Goal: Task Accomplishment & Management: Manage account settings

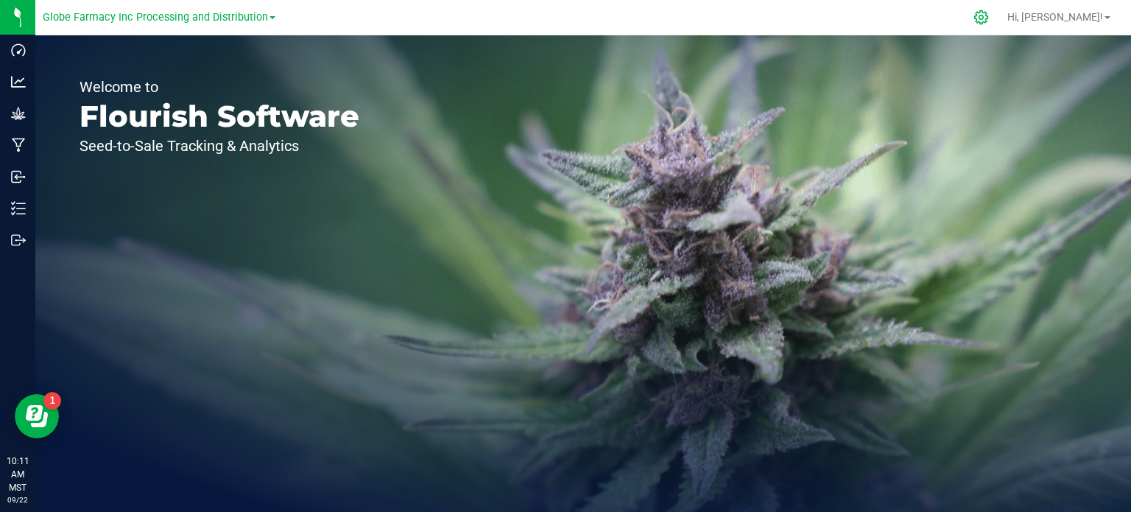
click at [988, 18] on icon at bounding box center [980, 17] width 15 height 15
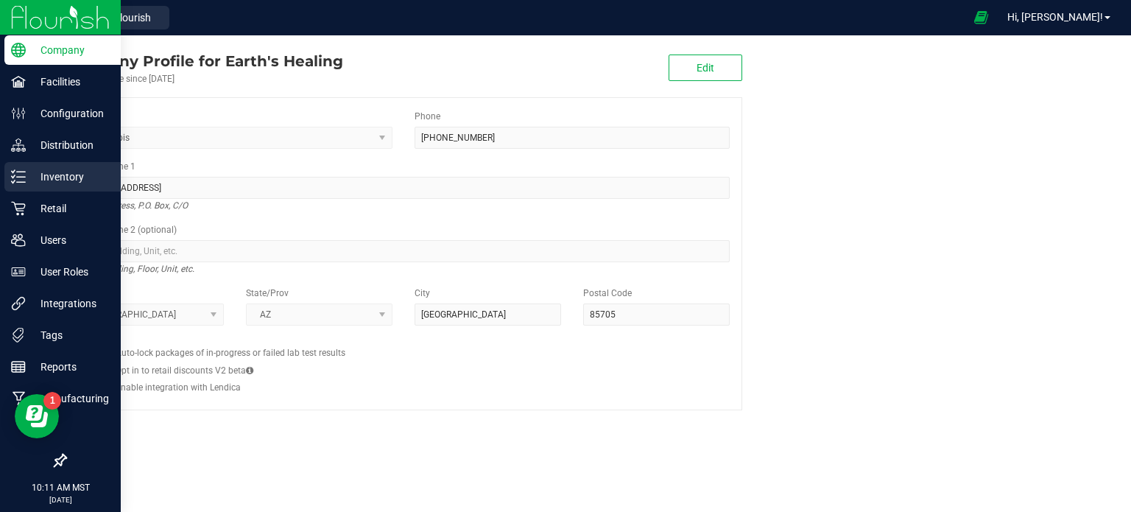
click at [56, 187] on div "Inventory" at bounding box center [62, 176] width 116 height 29
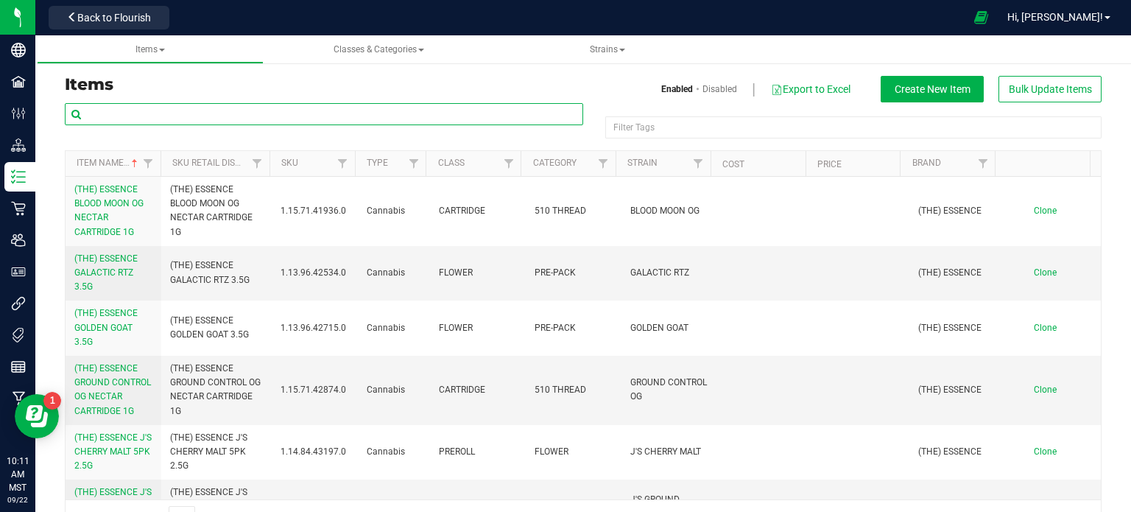
click at [216, 110] on input "text" at bounding box center [324, 114] width 518 height 22
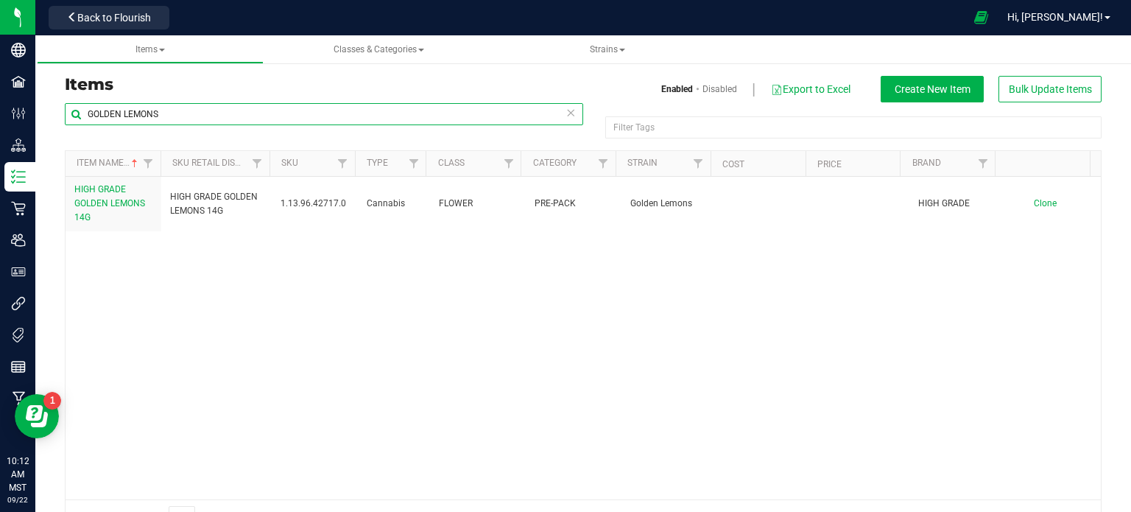
type input "GOLDEN LEMONS"
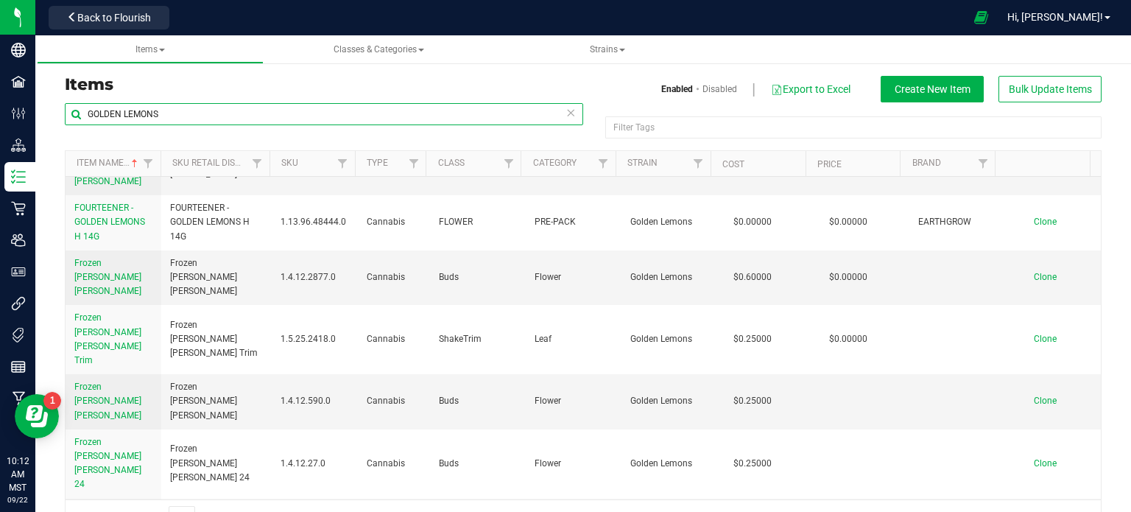
scroll to position [662, 0]
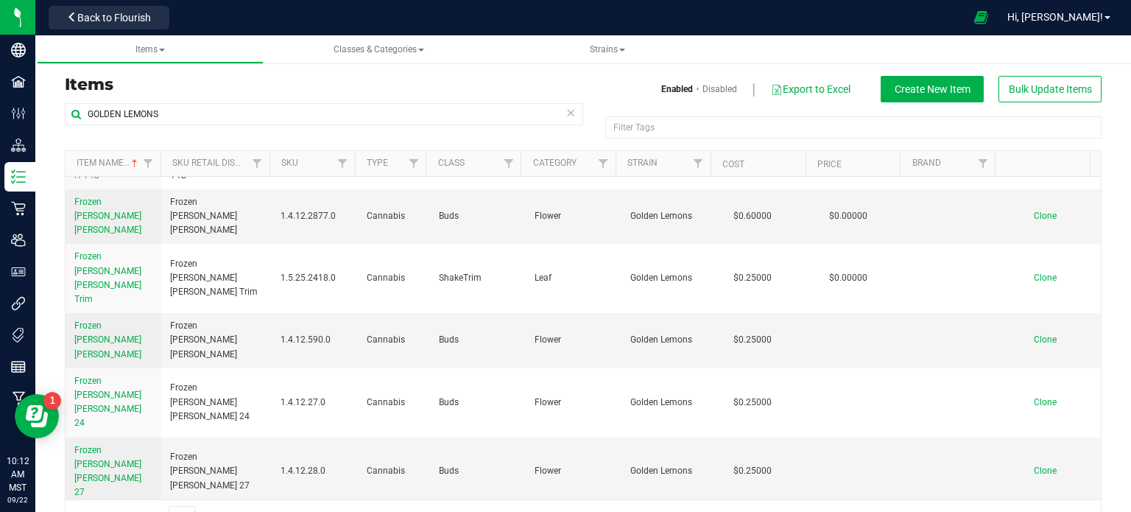
drag, startPoint x: 194, startPoint y: 309, endPoint x: 168, endPoint y: 298, distance: 28.0
copy span "Golden Lemons - H 14g"
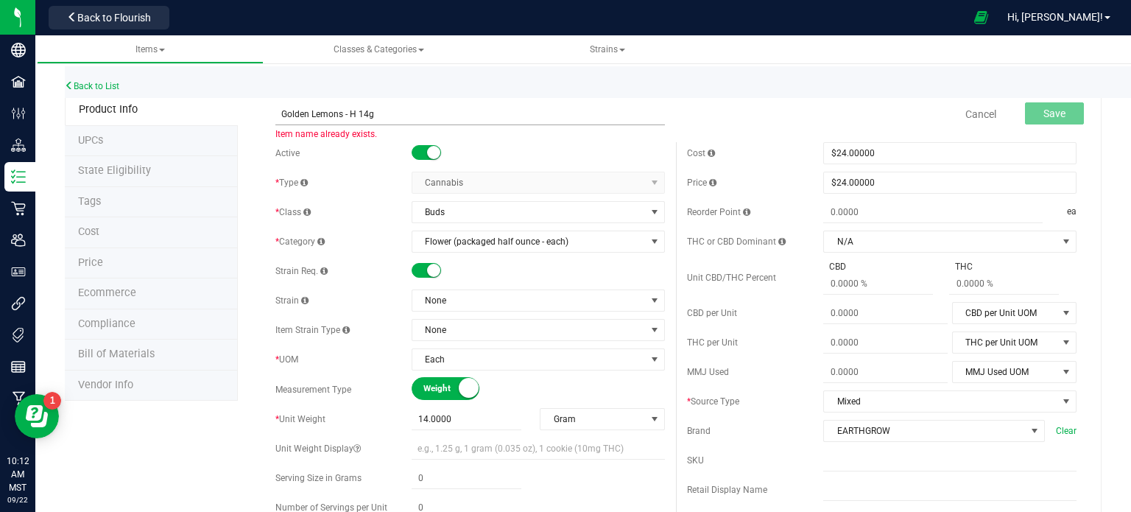
drag, startPoint x: 339, startPoint y: 112, endPoint x: 280, endPoint y: 109, distance: 58.2
click at [280, 109] on input "Golden Lemons - H 14g" at bounding box center [469, 114] width 389 height 22
type input "91Octane - H 14g"
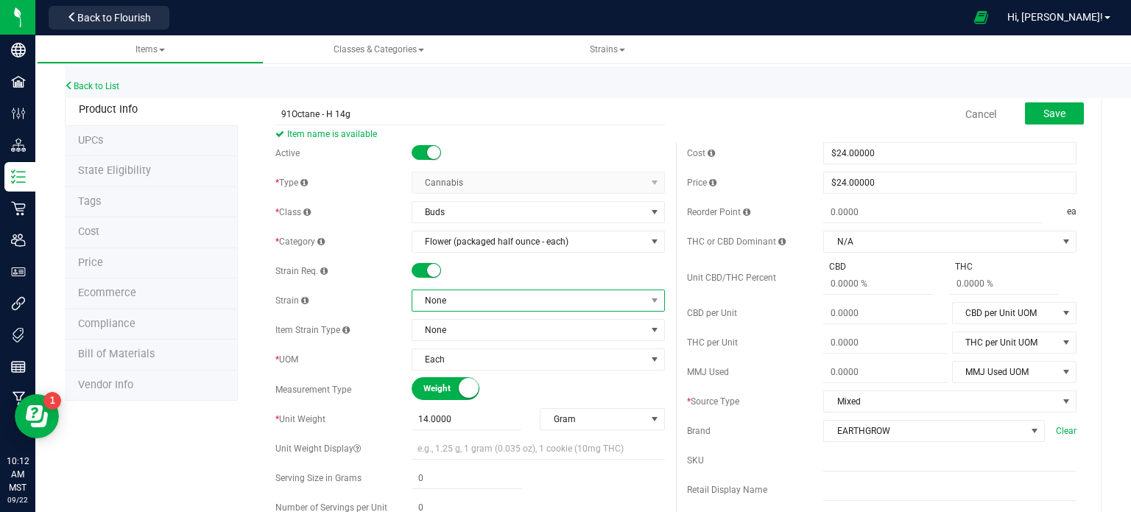
click at [475, 305] on span "None" at bounding box center [528, 300] width 233 height 21
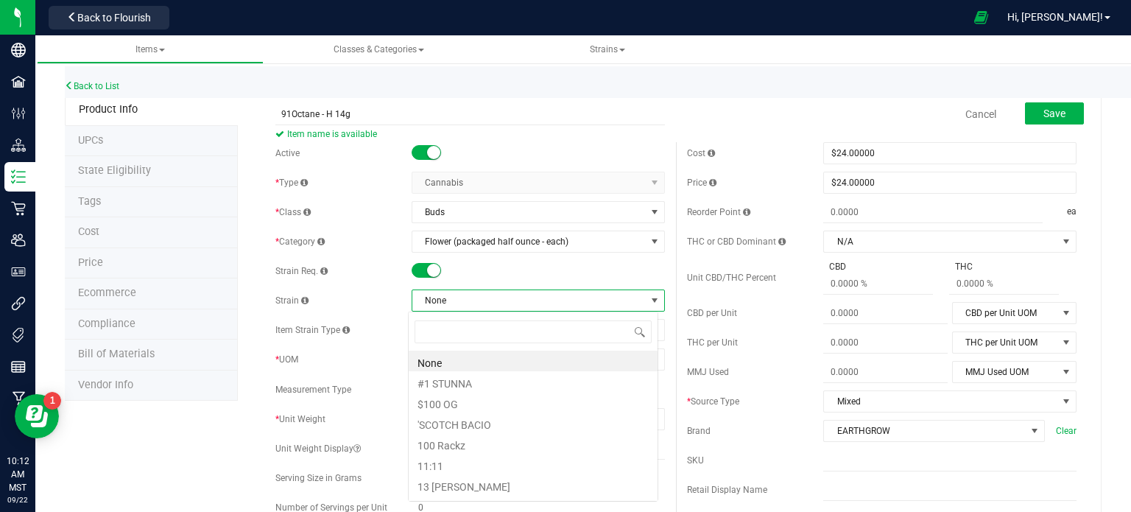
scroll to position [21, 250]
type input "91 OCTANE"
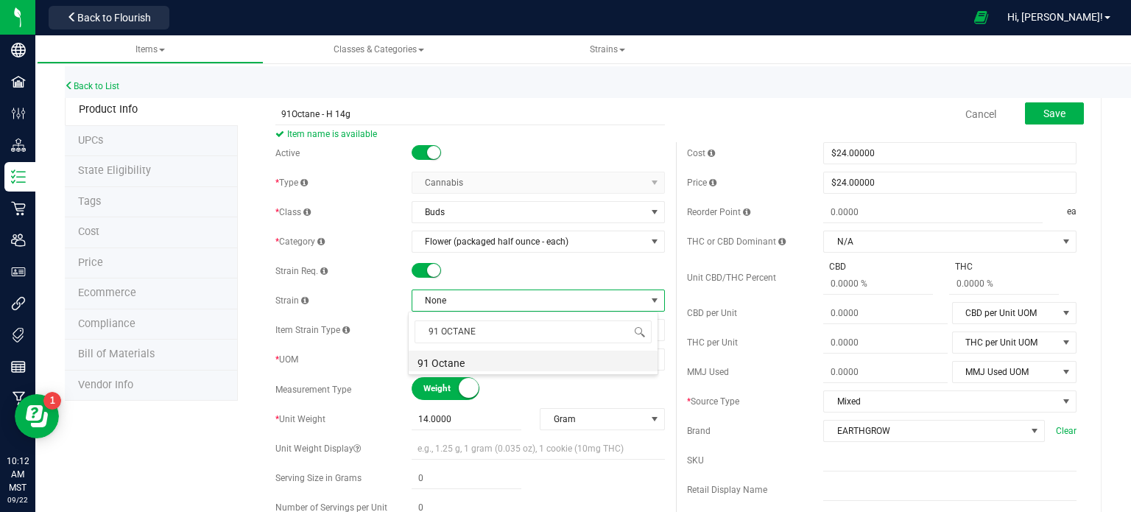
click at [510, 365] on li "91 Octane" at bounding box center [532, 360] width 249 height 21
click at [1043, 114] on span "Save" at bounding box center [1054, 113] width 22 height 12
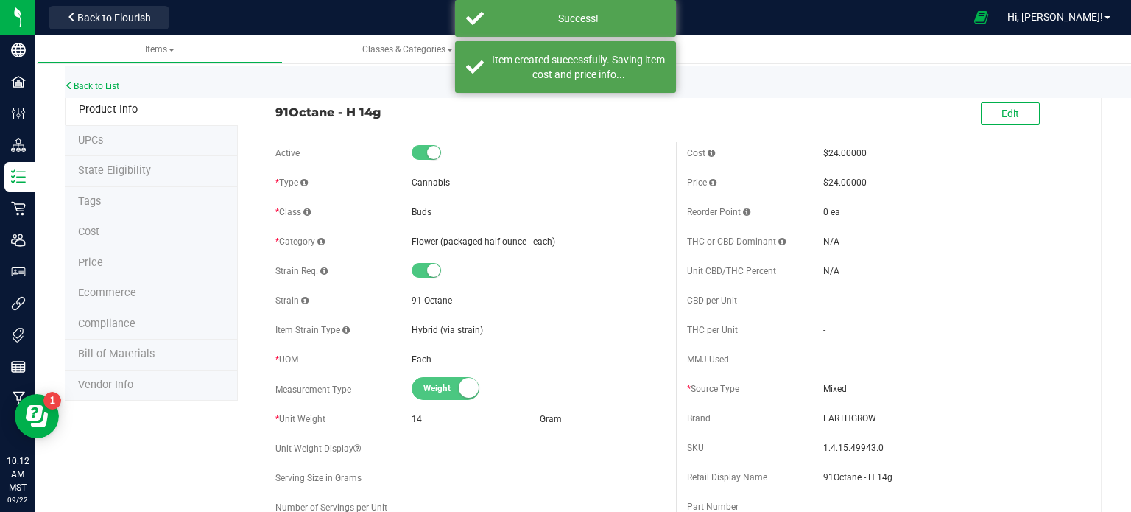
click at [132, 295] on span "Ecommerce" at bounding box center [107, 292] width 58 height 13
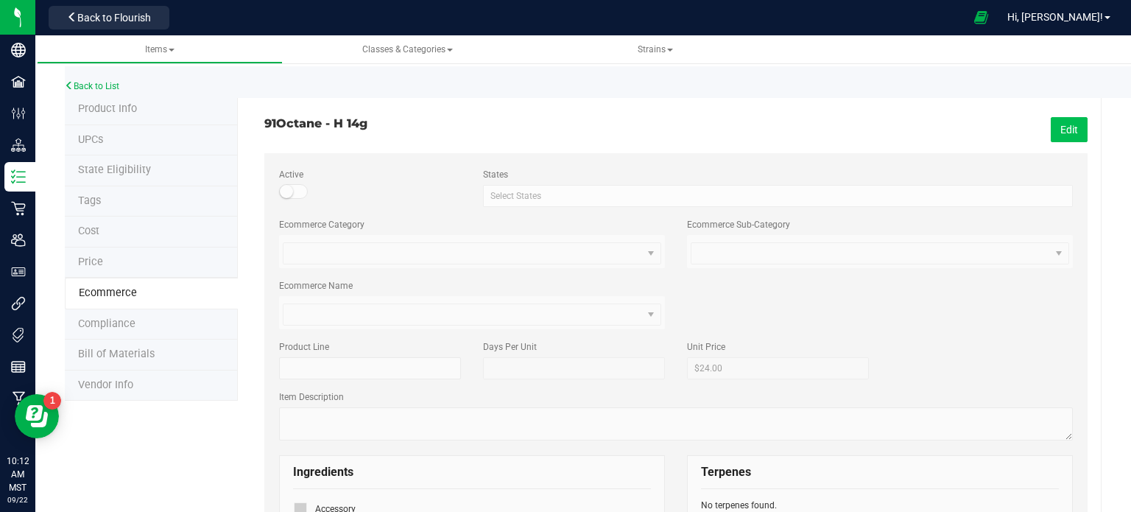
click at [1072, 136] on button "Edit" at bounding box center [1068, 129] width 37 height 25
click at [289, 193] on small at bounding box center [286, 191] width 13 height 13
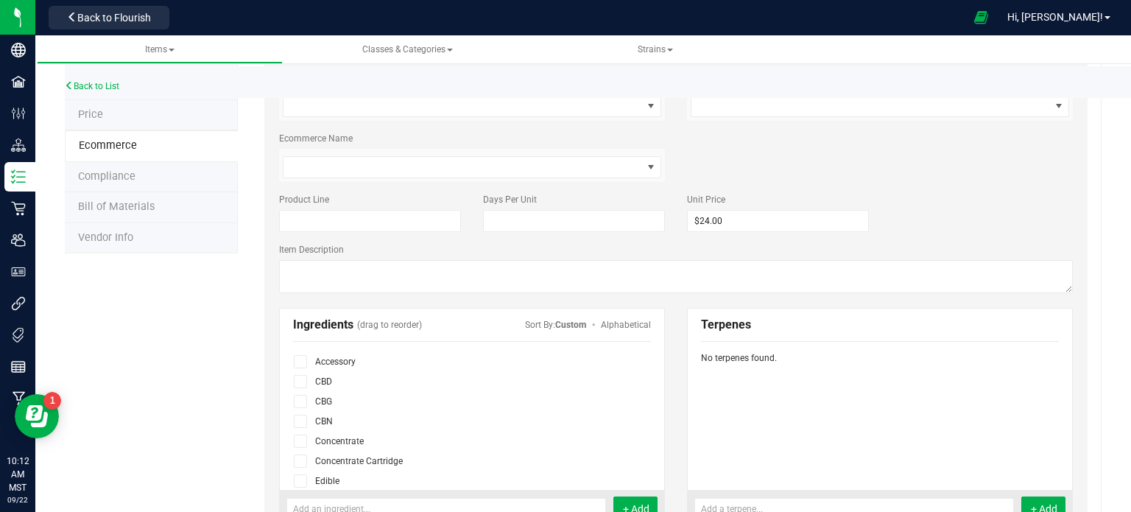
scroll to position [91, 0]
click at [303, 408] on span at bounding box center [300, 409] width 13 height 13
click at [0, 0] on input "checkbox" at bounding box center [0, 0] width 0 height 0
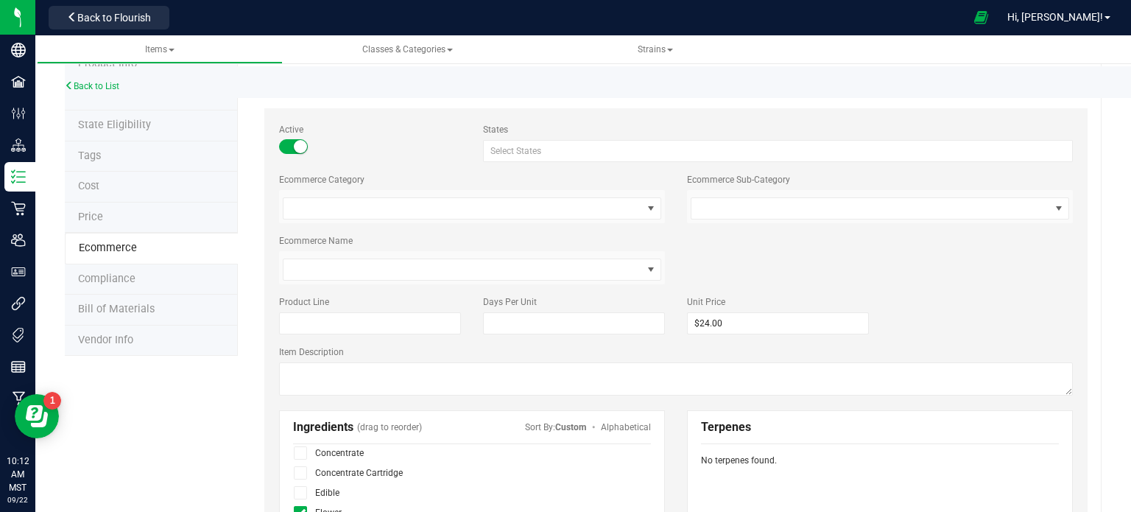
scroll to position [0, 0]
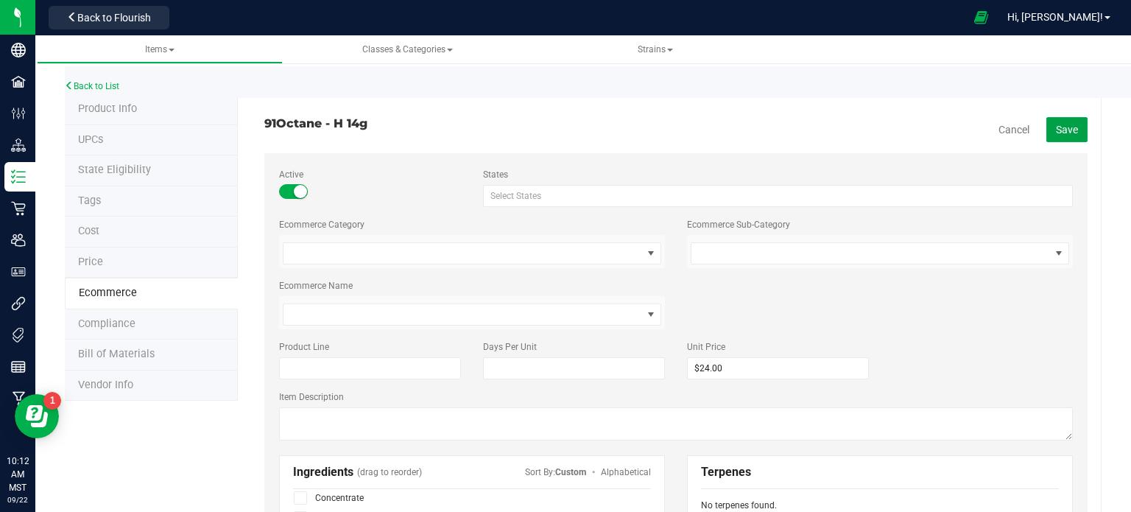
drag, startPoint x: 1064, startPoint y: 135, endPoint x: 1033, endPoint y: 142, distance: 31.8
click at [1064, 135] on span "Save" at bounding box center [1066, 130] width 22 height 12
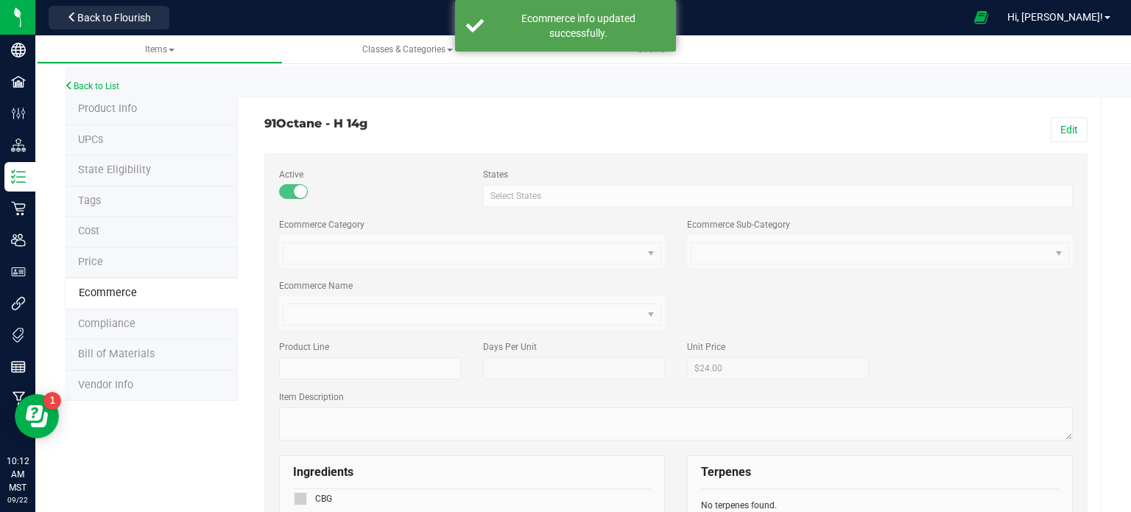
scroll to position [50, 0]
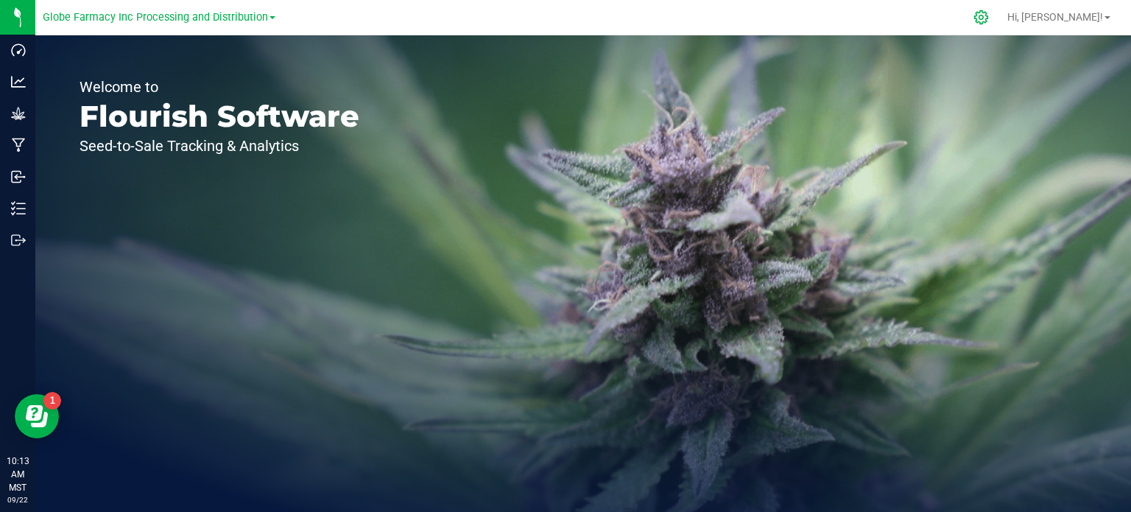
click at [988, 19] on icon at bounding box center [981, 17] width 14 height 14
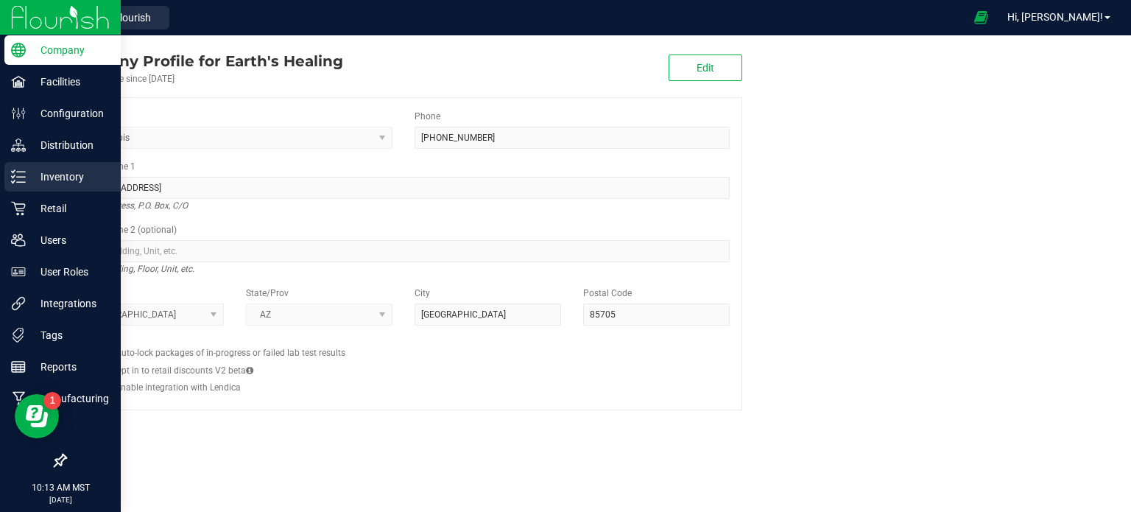
click at [33, 173] on p "Inventory" at bounding box center [70, 177] width 88 height 18
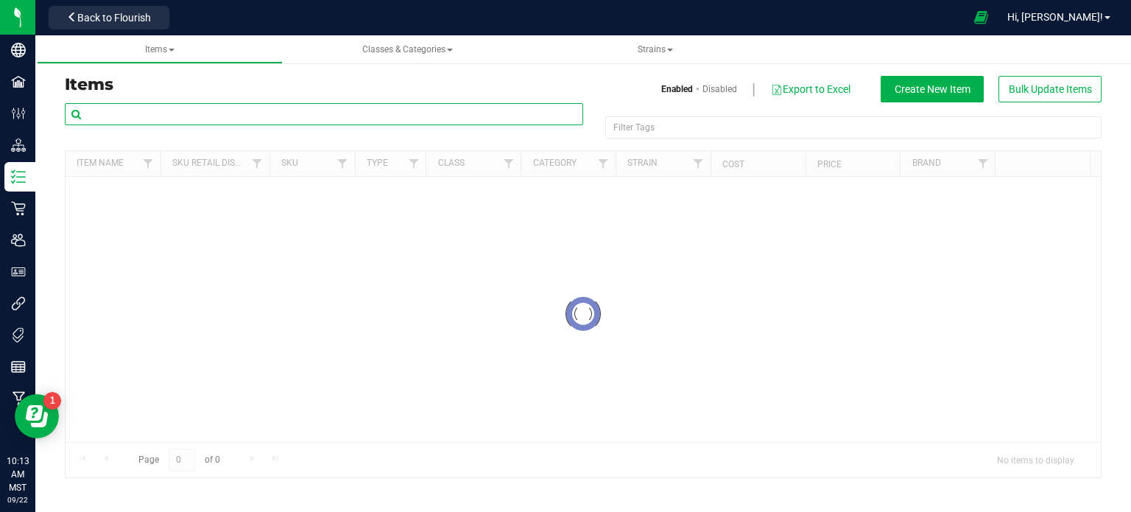
click at [166, 109] on input "text" at bounding box center [324, 114] width 518 height 22
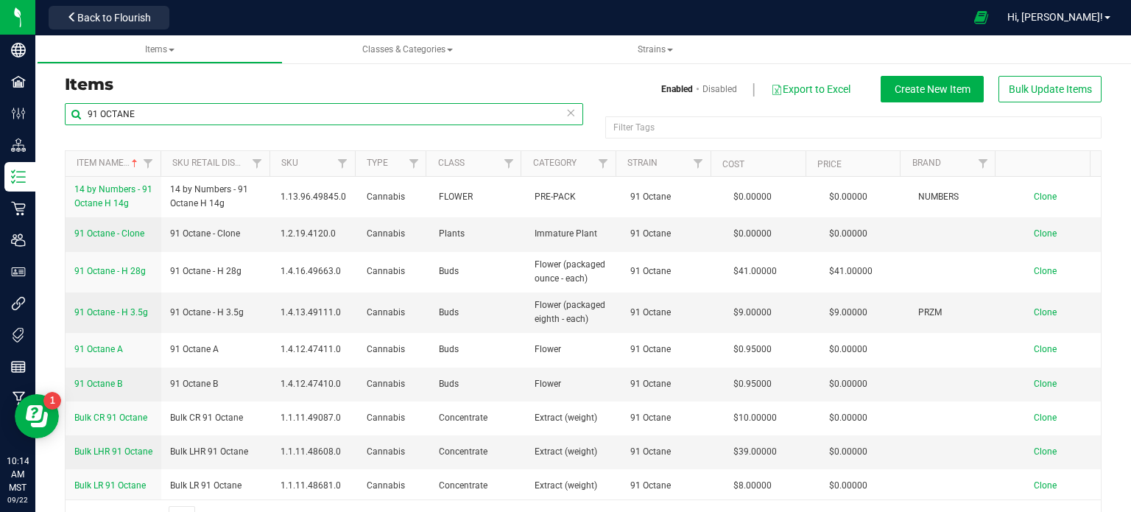
drag, startPoint x: 147, startPoint y: 111, endPoint x: -43, endPoint y: 130, distance: 191.5
click at [0, 130] on html "Company Facilities Configuration Distribution Inventory Retail Users User Roles…" at bounding box center [565, 256] width 1131 height 512
type input "GOLDEN LEMONS"
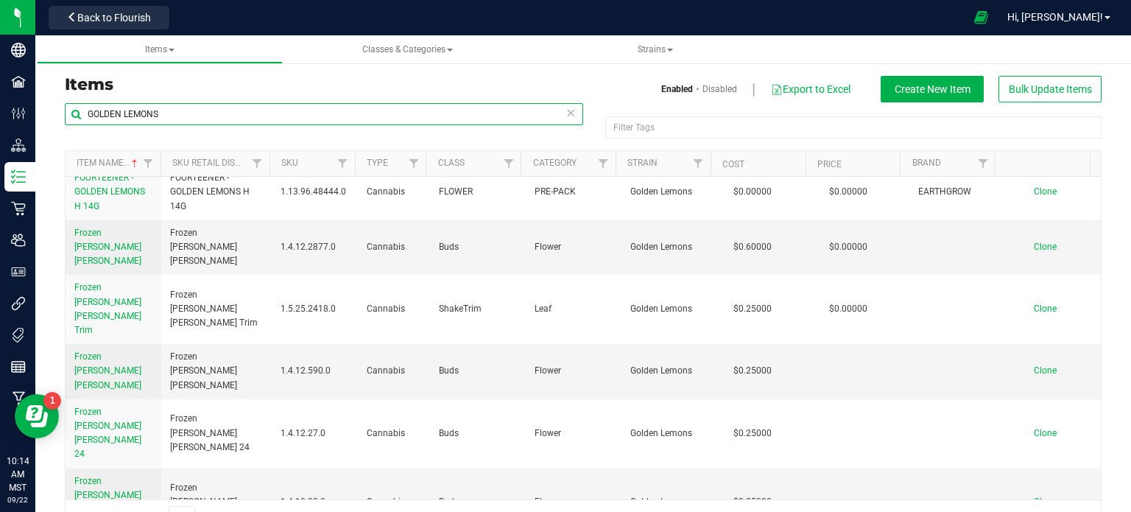
scroll to position [736, 0]
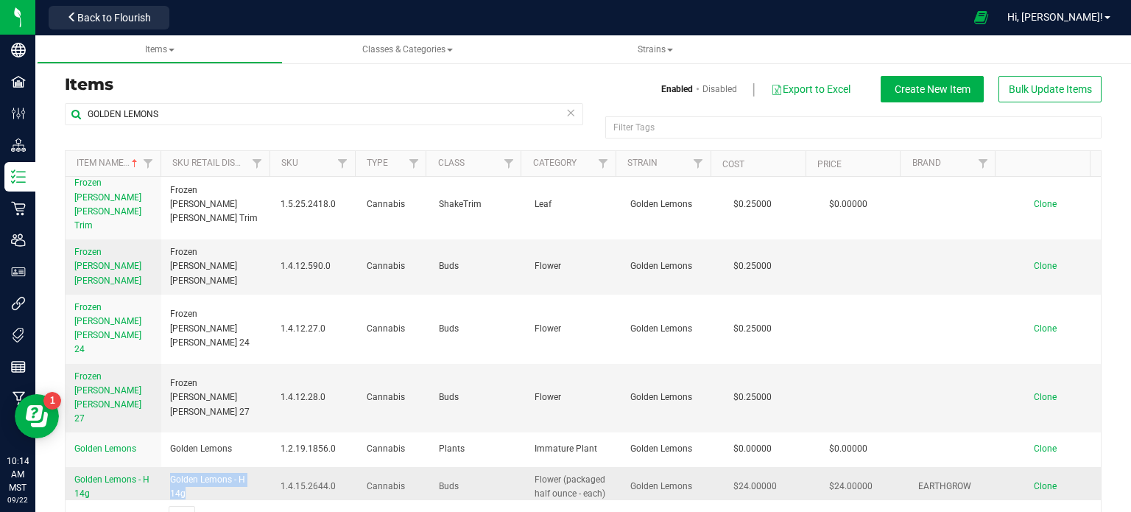
drag, startPoint x: 197, startPoint y: 244, endPoint x: 183, endPoint y: 238, distance: 15.9
click at [183, 467] on td "Golden Lemons - H 14g" at bounding box center [216, 487] width 110 height 40
copy span "Golden Lemons - H 14g"
click at [1033, 481] on span "Clone" at bounding box center [1044, 486] width 23 height 10
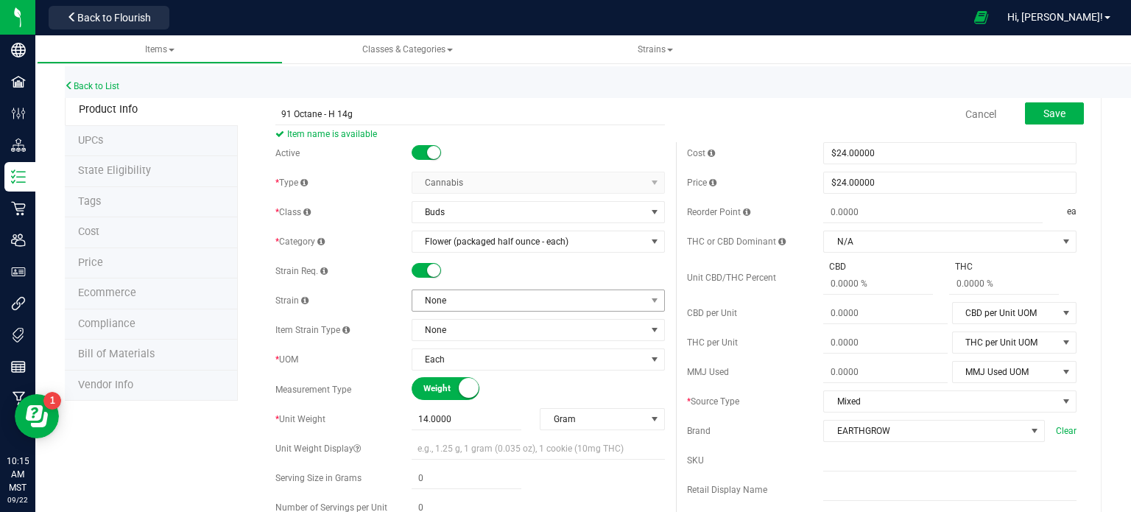
type input "91 Octane - H 14g"
click at [443, 305] on span "None" at bounding box center [528, 300] width 233 height 21
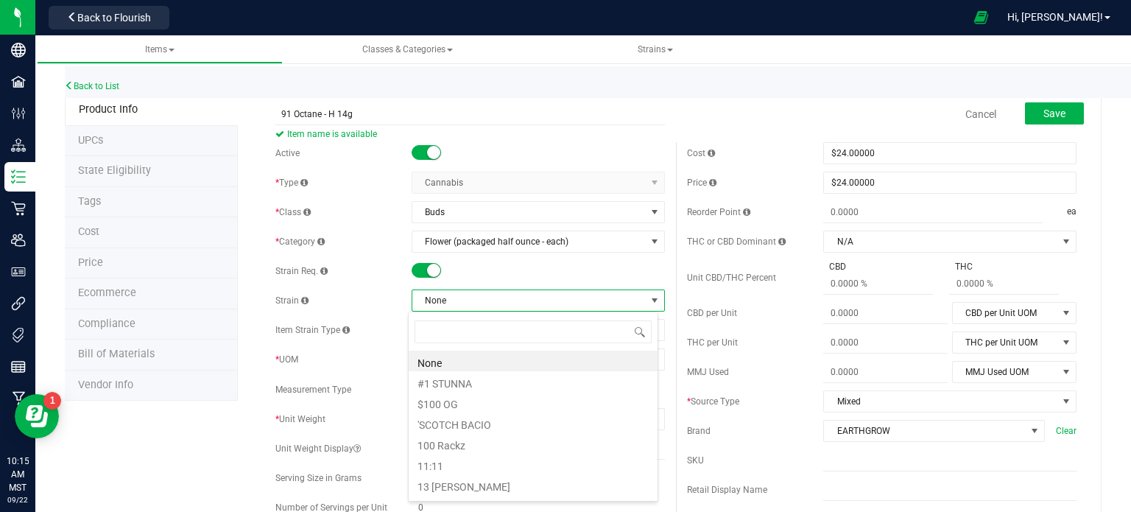
scroll to position [21, 250]
type input "91 octane"
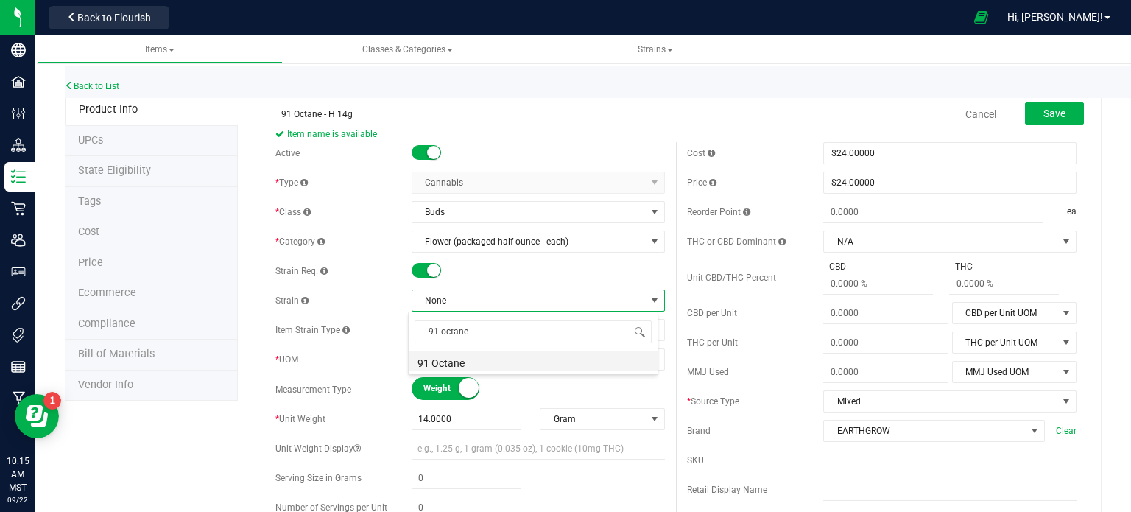
click at [478, 364] on li "91 Octane" at bounding box center [532, 360] width 249 height 21
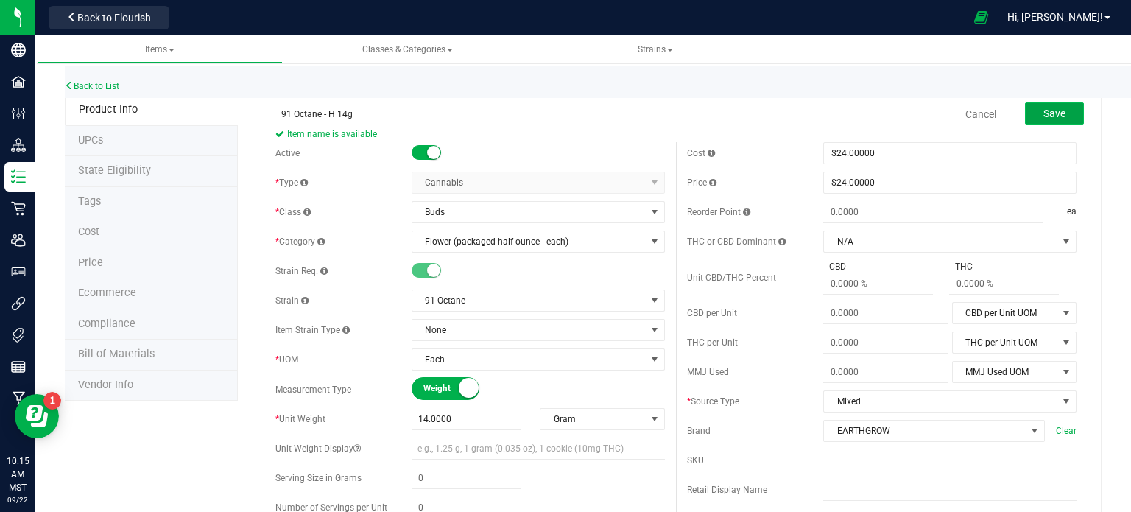
click at [1043, 114] on span "Save" at bounding box center [1054, 113] width 22 height 12
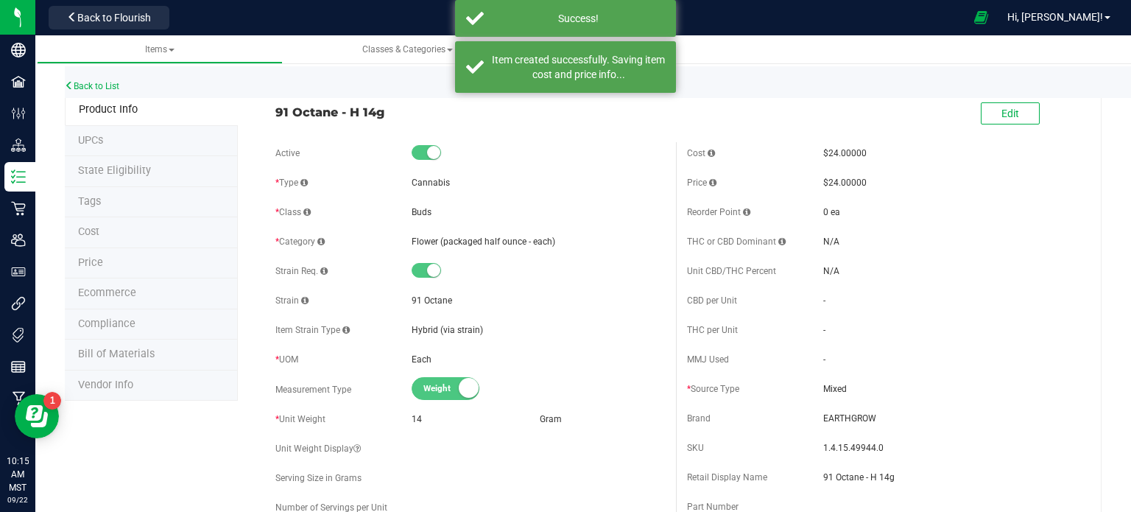
click at [131, 292] on span "Ecommerce" at bounding box center [107, 292] width 58 height 13
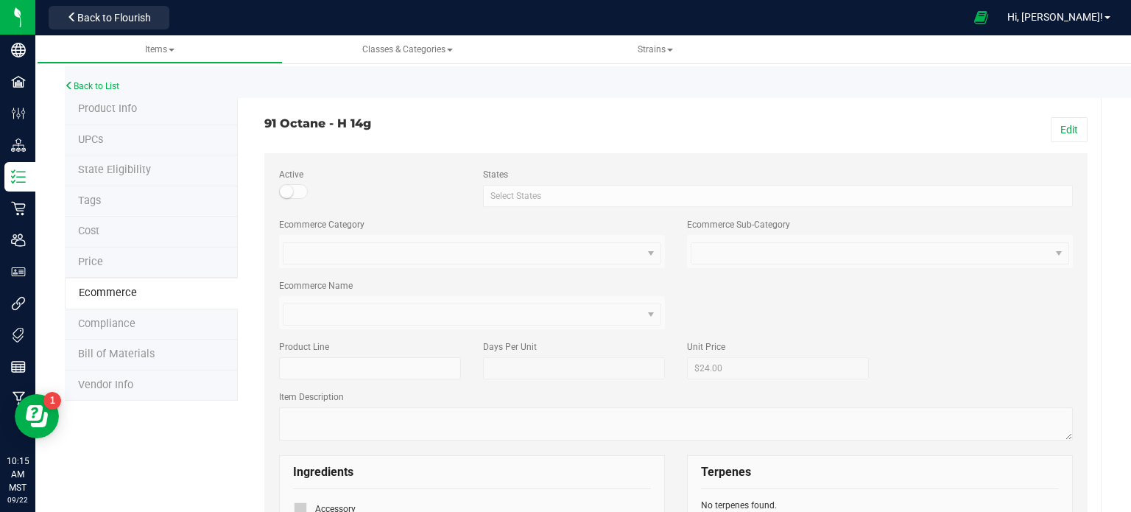
click at [1063, 127] on button "Edit" at bounding box center [1068, 129] width 37 height 25
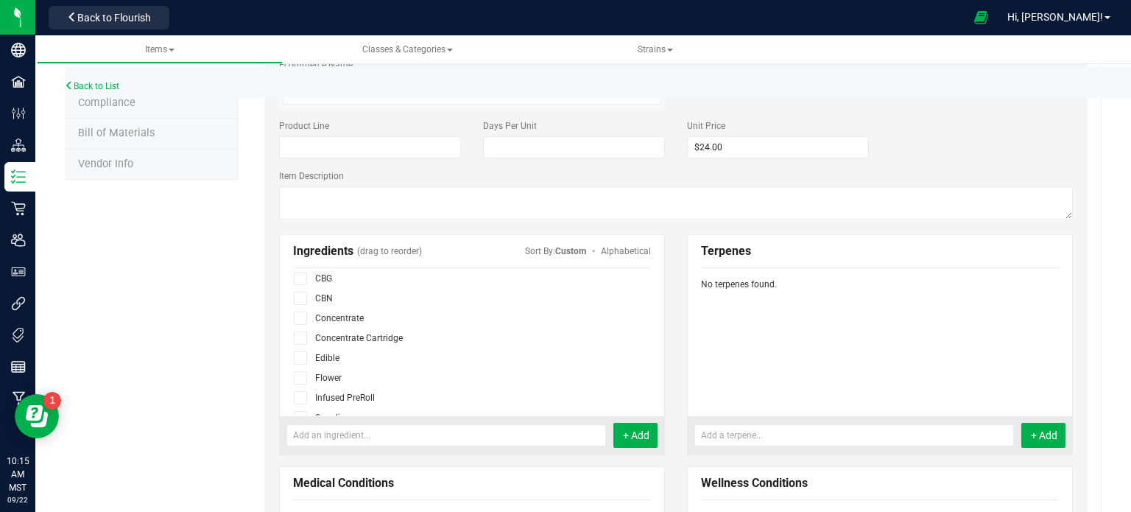
scroll to position [91, 0]
click at [299, 336] on icon at bounding box center [301, 336] width 10 height 0
click at [0, 0] on input "checkbox" at bounding box center [0, 0] width 0 height 0
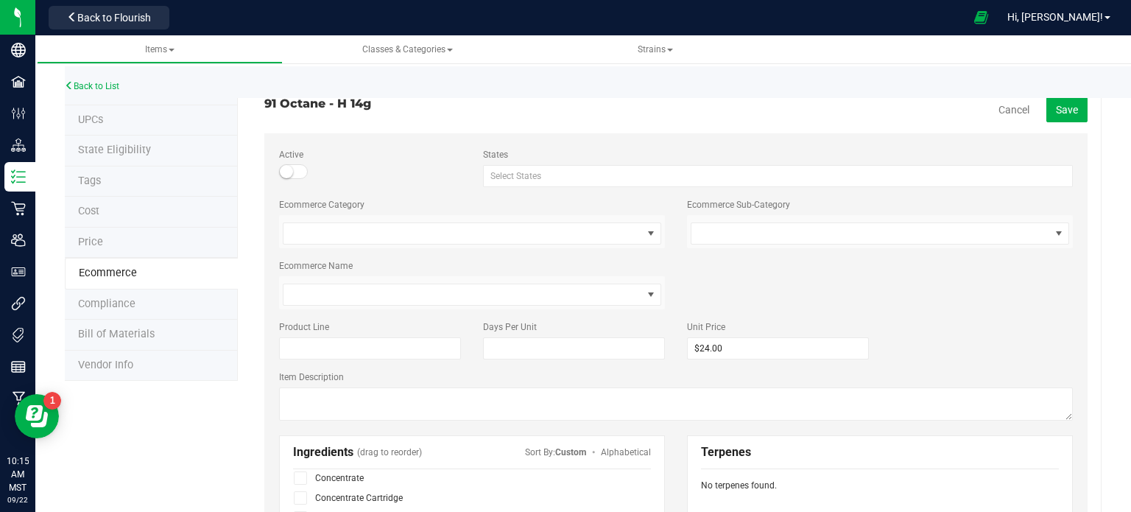
scroll to position [0, 0]
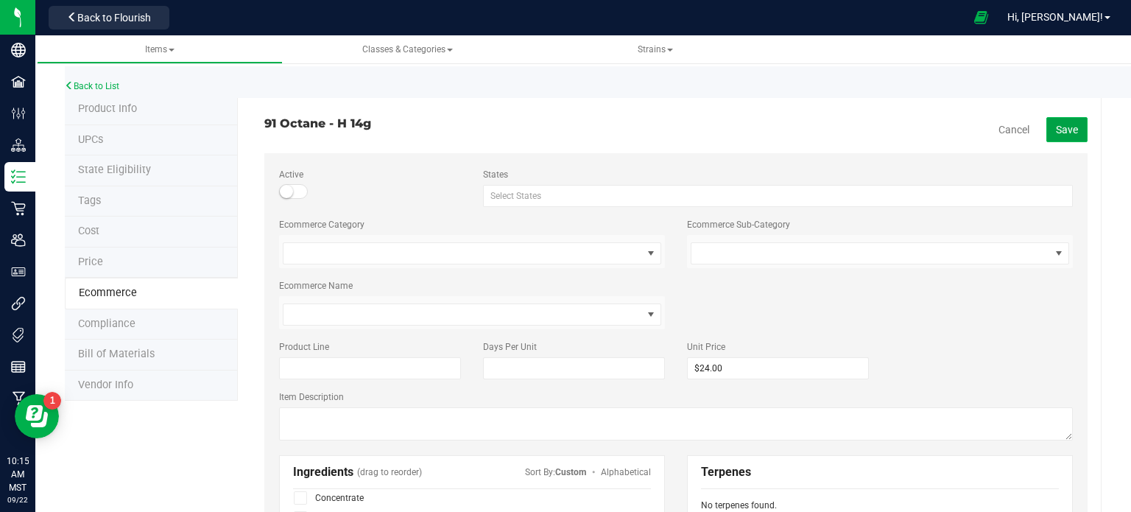
click at [1055, 125] on span "Save" at bounding box center [1066, 130] width 22 height 12
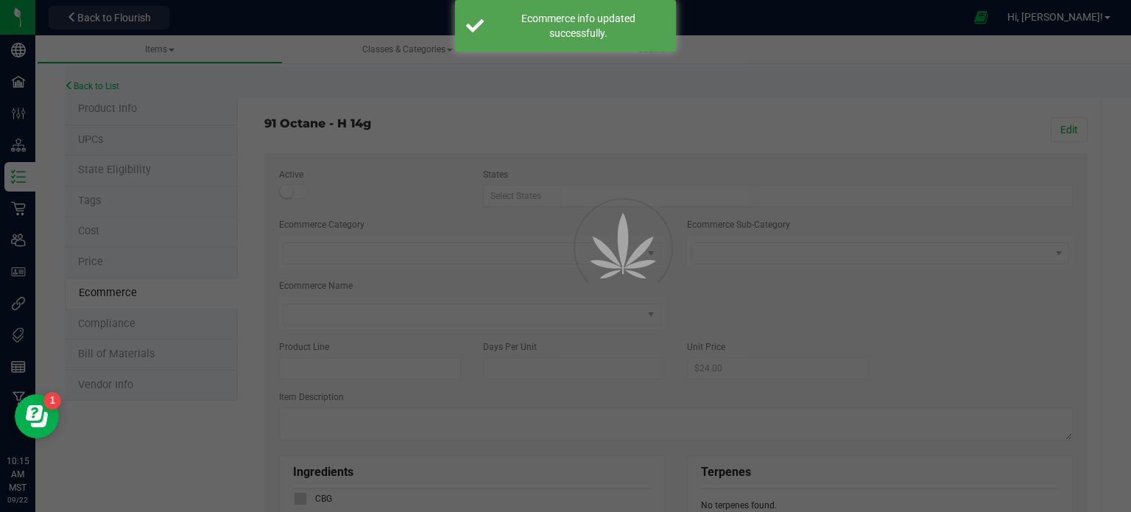
scroll to position [50, 0]
